Goal: Complete application form

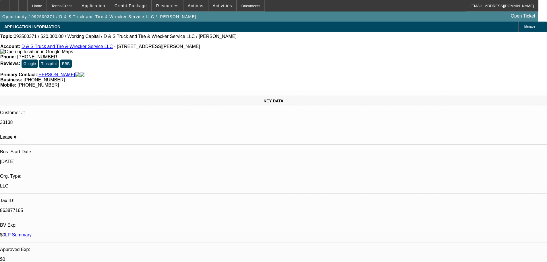
select select "0"
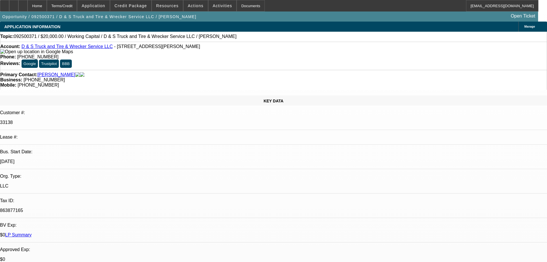
select select "0"
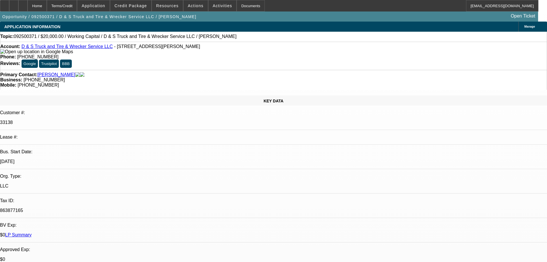
select select "0"
select select "1"
select select "2"
select select "6"
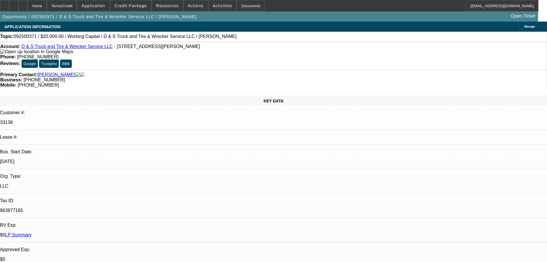
select select "1"
select select "2"
select select "6"
select select "1"
select select "2"
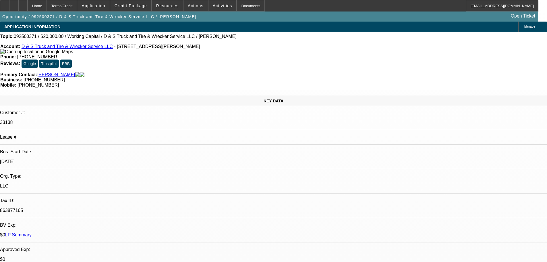
select select "6"
select select "1"
select select "2"
select select "6"
click at [426, 74] on span "Reply All" at bounding box center [433, 72] width 16 height 4
